Goal: Check status

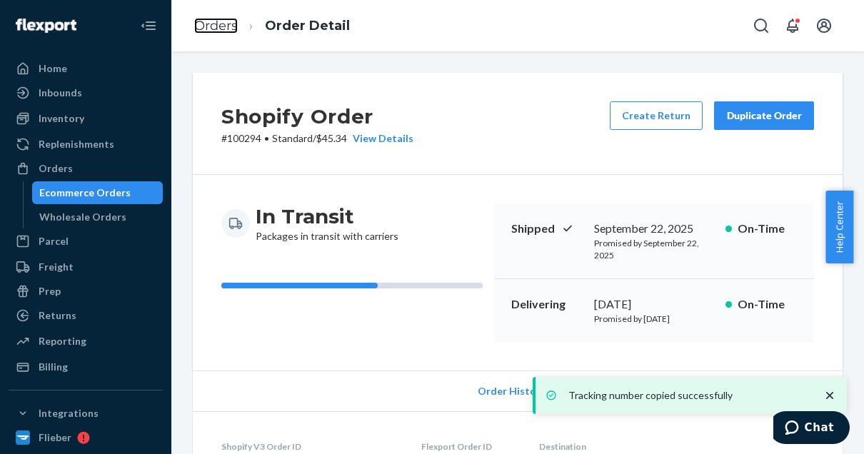
drag, startPoint x: 0, startPoint y: 0, endPoint x: 225, endPoint y: 26, distance: 226.5
click at [225, 26] on link "Orders" at bounding box center [216, 26] width 44 height 16
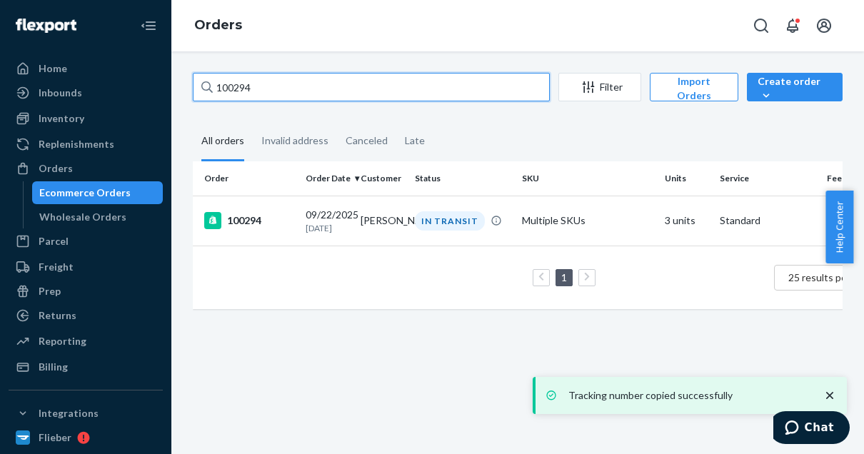
drag, startPoint x: 264, startPoint y: 81, endPoint x: 201, endPoint y: 76, distance: 63.0
click at [201, 76] on input "100294" at bounding box center [371, 87] width 357 height 29
paste input "97915"
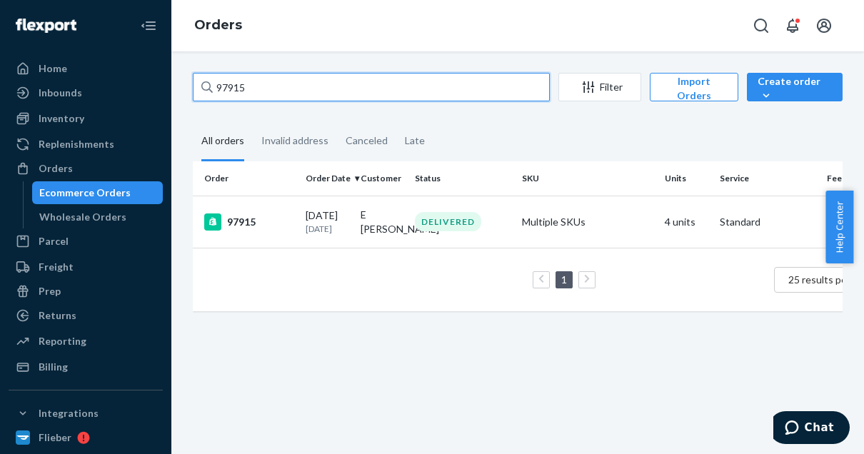
type input "97915"
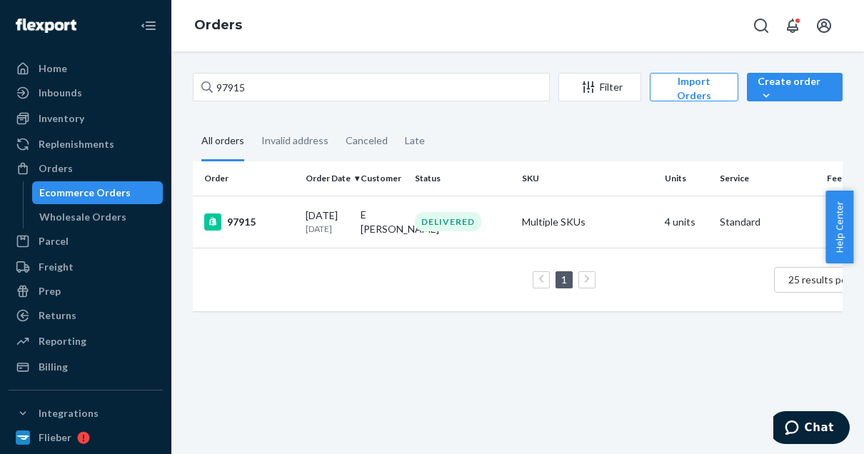
click at [263, 239] on td "97915" at bounding box center [246, 222] width 107 height 52
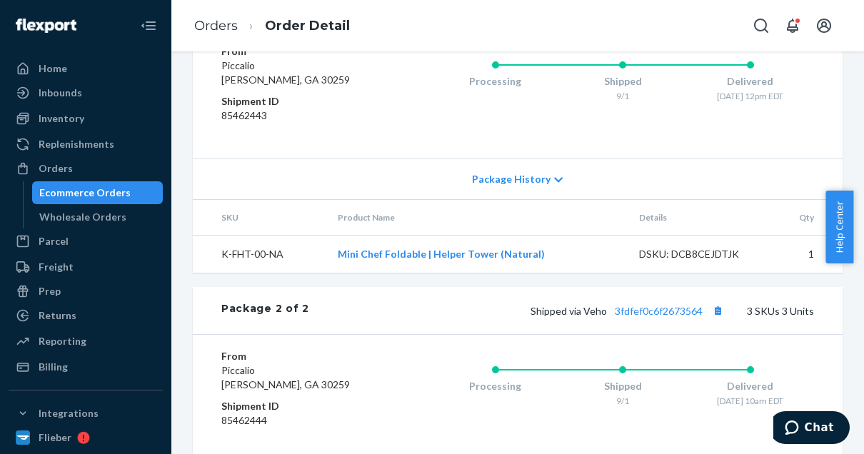
scroll to position [823, 0]
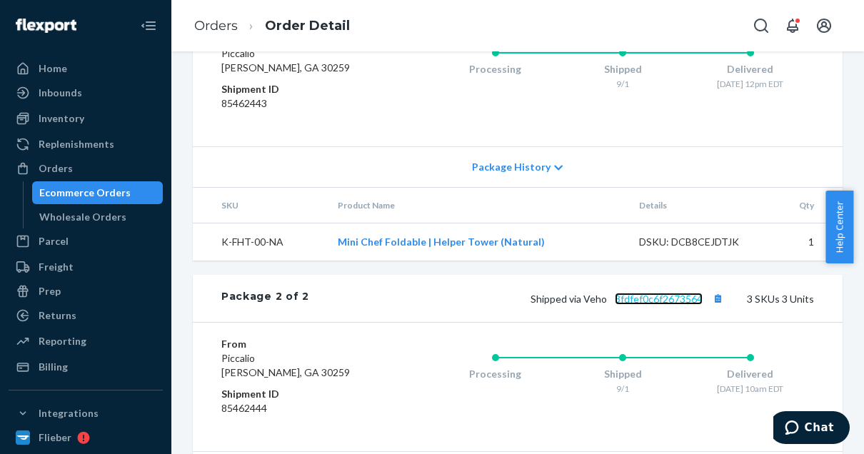
click at [651, 305] on link "3fdfef0c6f2673564" at bounding box center [659, 299] width 88 height 12
